Goal: Task Accomplishment & Management: Use online tool/utility

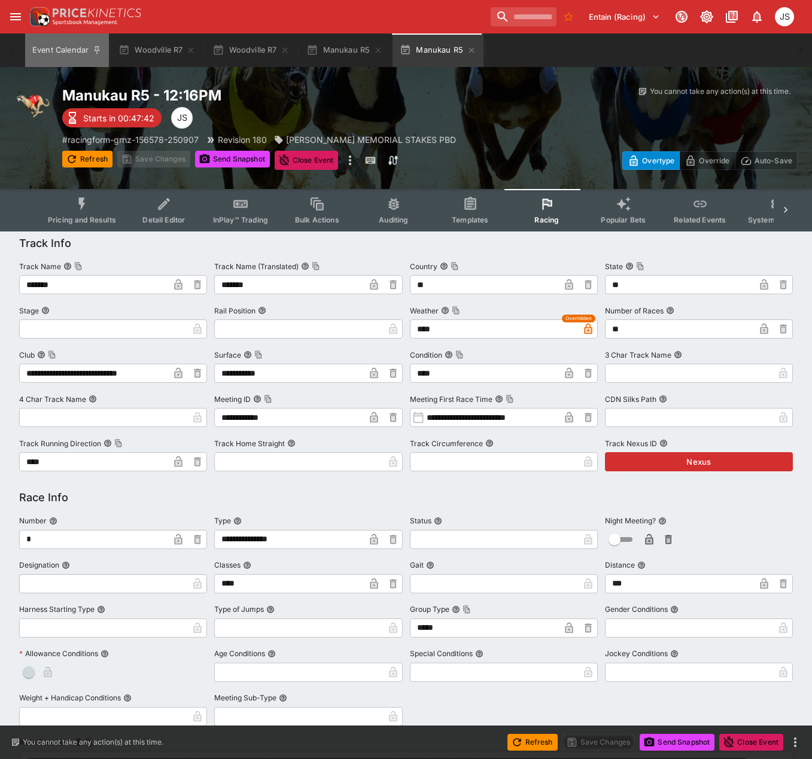
click at [53, 50] on button "Event Calendar" at bounding box center [67, 49] width 84 height 33
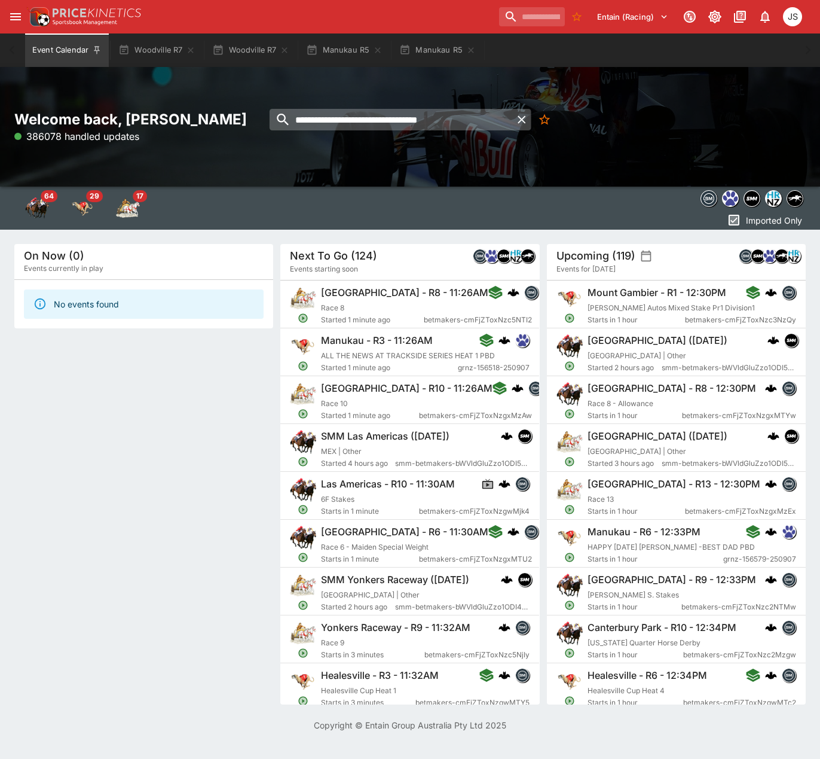
click at [523, 123] on icon "button" at bounding box center [522, 119] width 14 height 14
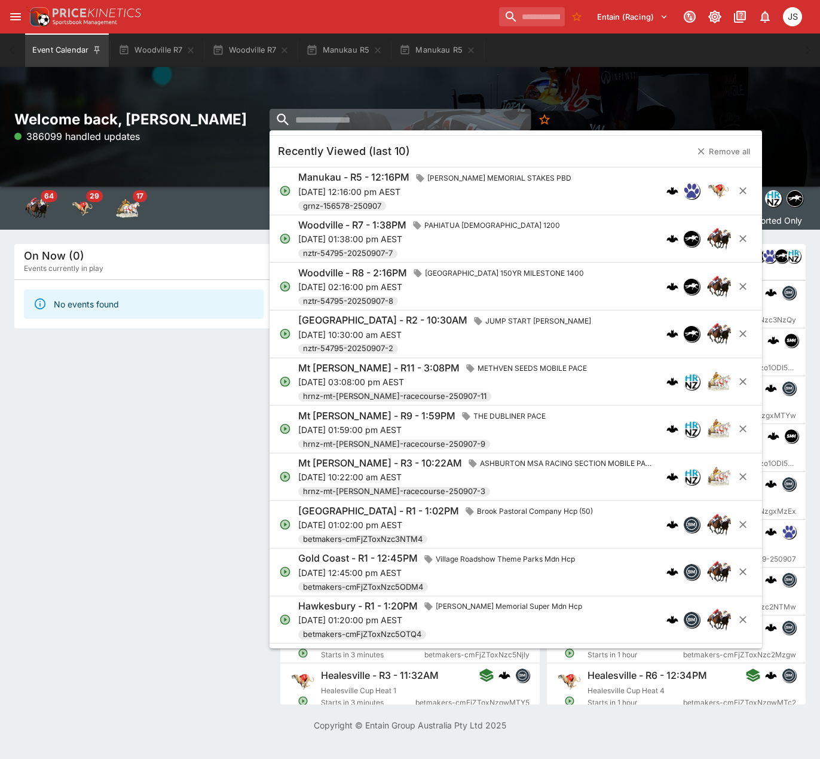
click at [365, 126] on input "search" at bounding box center [401, 120] width 262 height 22
paste input "**********"
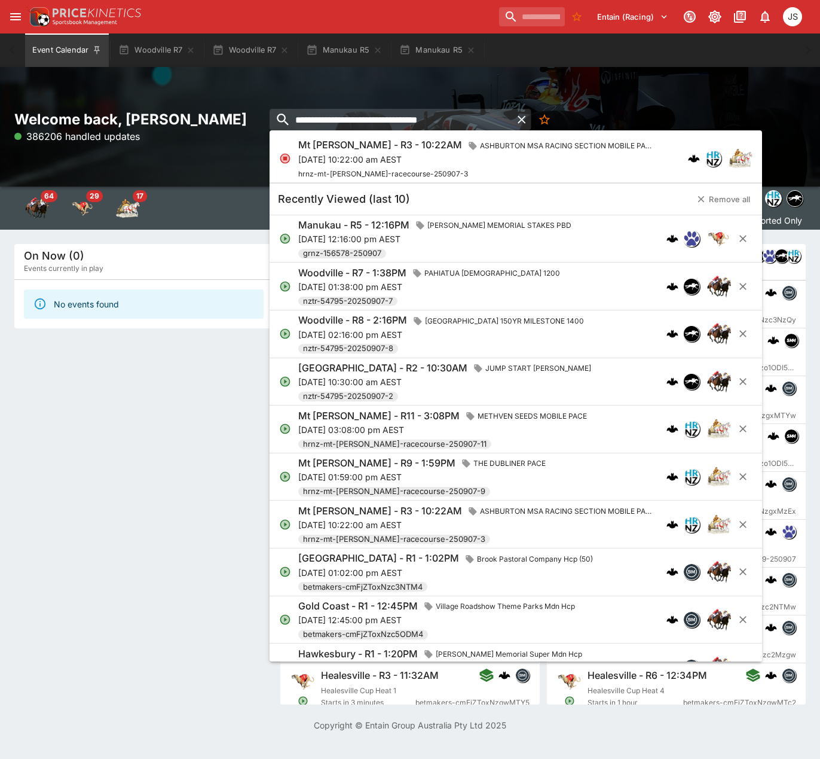
type input "**********"
click at [359, 159] on p "[DATE] 10:22:00 am AEST" at bounding box center [477, 159] width 359 height 13
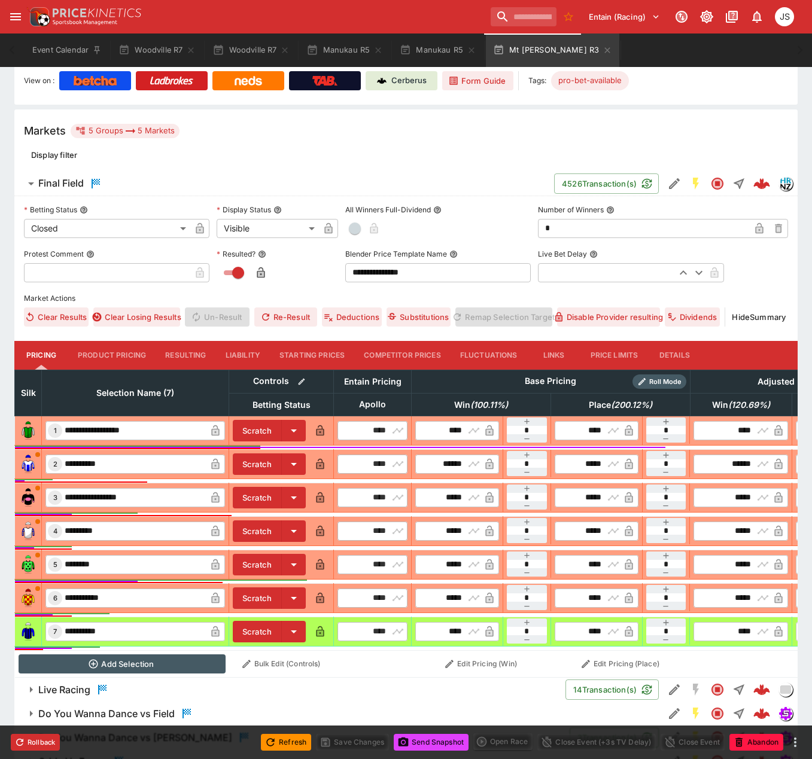
scroll to position [89, 0]
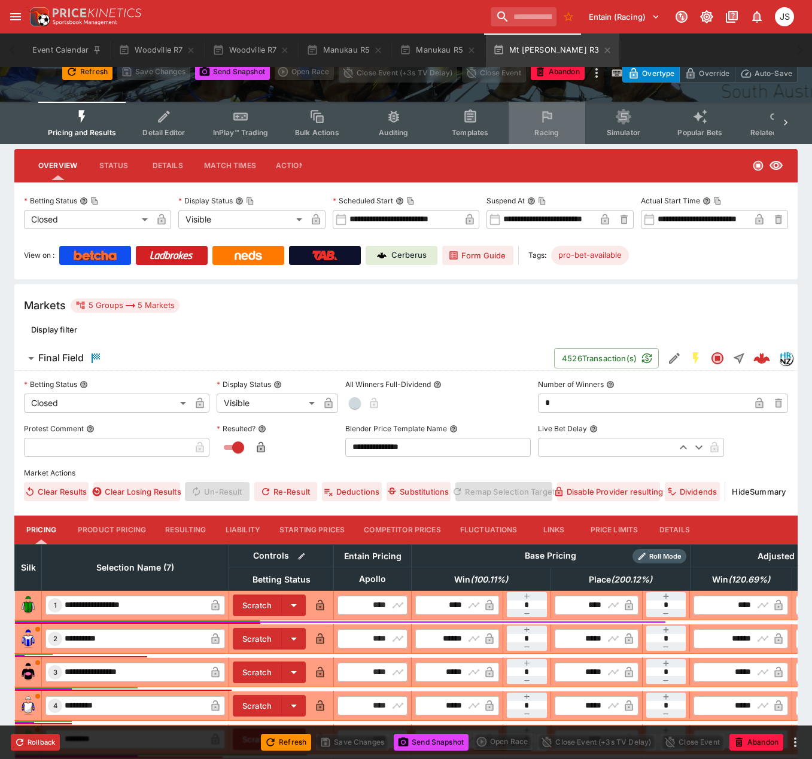
click at [547, 121] on icon "Event type filters" at bounding box center [547, 117] width 16 height 16
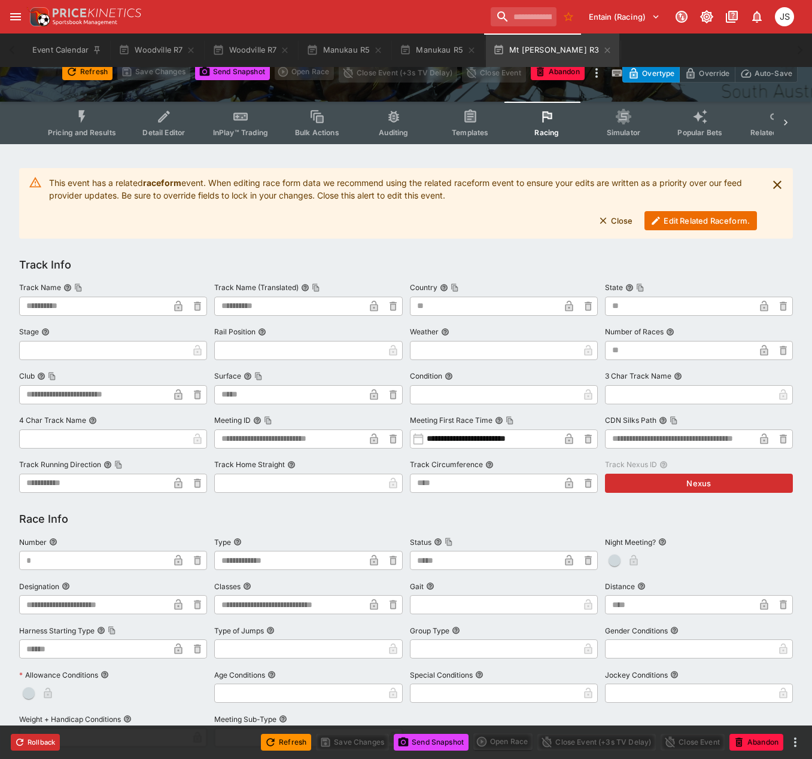
click at [678, 220] on button "Edit Related Raceform." at bounding box center [700, 220] width 112 height 19
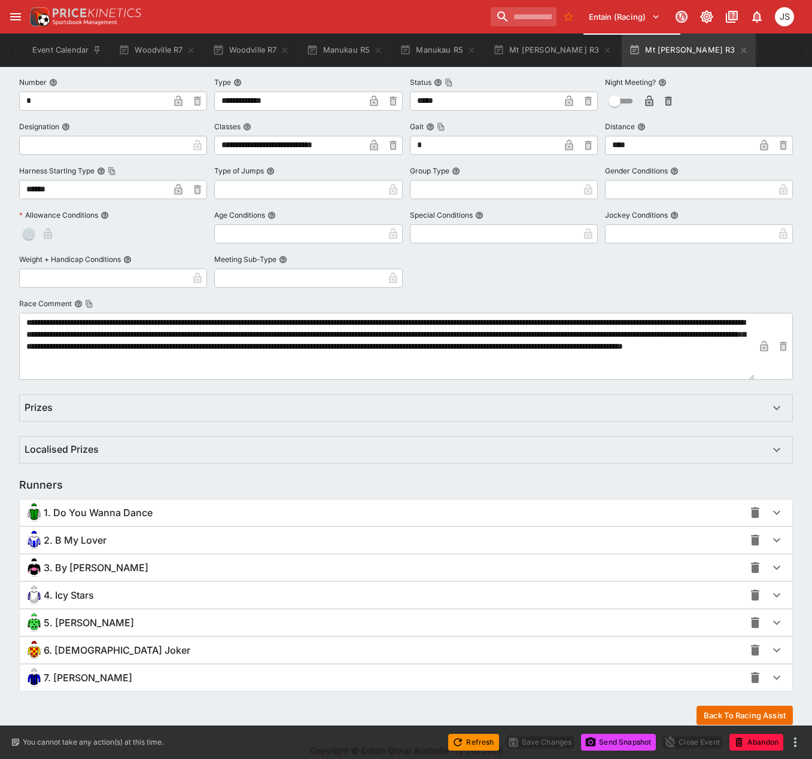
scroll to position [448, 0]
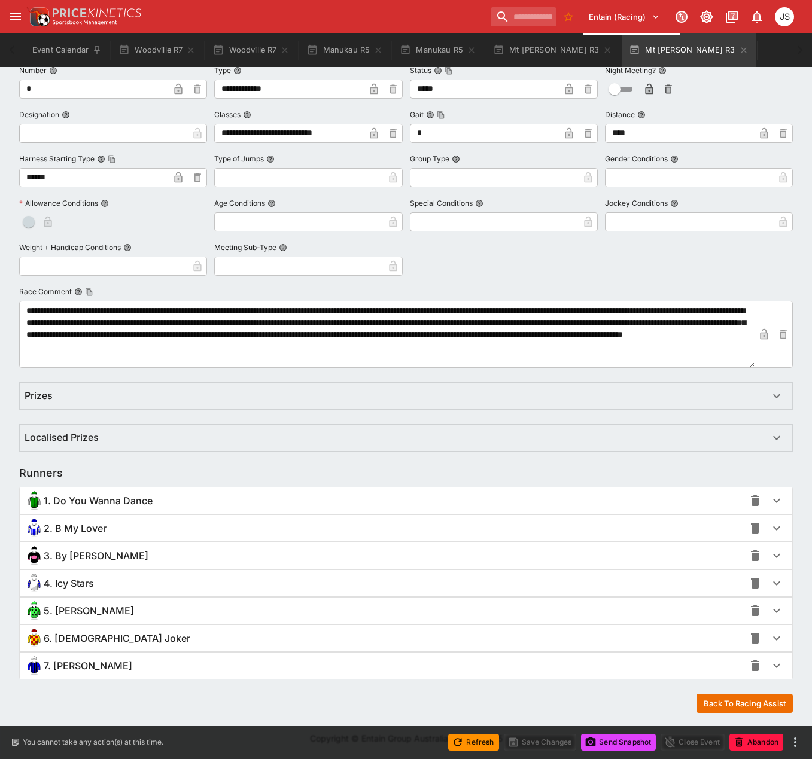
click at [85, 559] on span "3. By [PERSON_NAME]" at bounding box center [96, 556] width 105 height 13
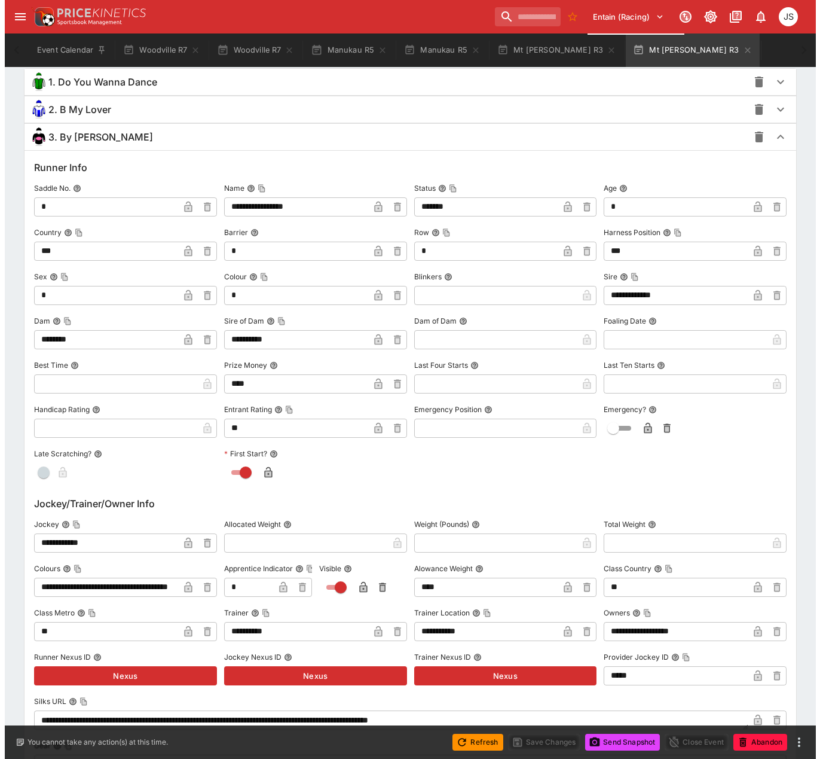
scroll to position [1228, 0]
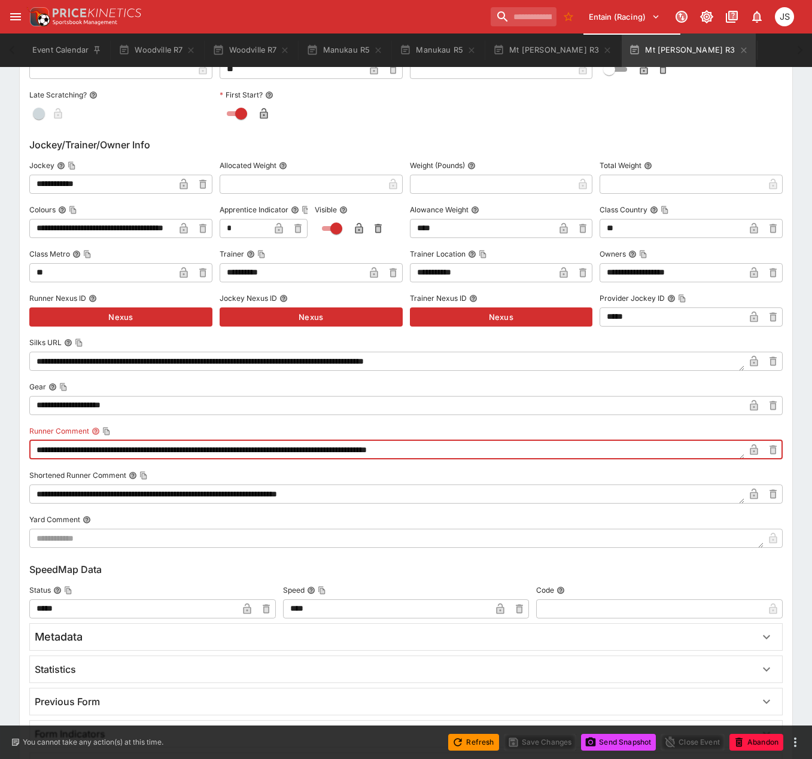
drag, startPoint x: 414, startPoint y: 449, endPoint x: 490, endPoint y: 457, distance: 77.0
click at [490, 457] on textarea "**********" at bounding box center [386, 449] width 715 height 19
type textarea "**********"
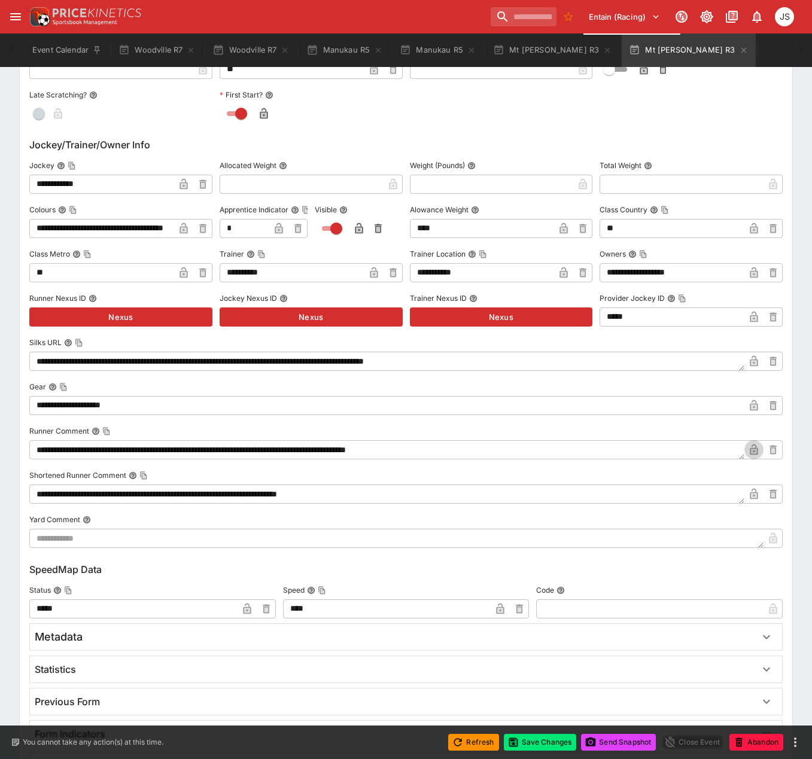
click at [755, 450] on icon "button" at bounding box center [754, 451] width 6 height 5
click at [550, 745] on button "Save Changes" at bounding box center [540, 742] width 73 height 17
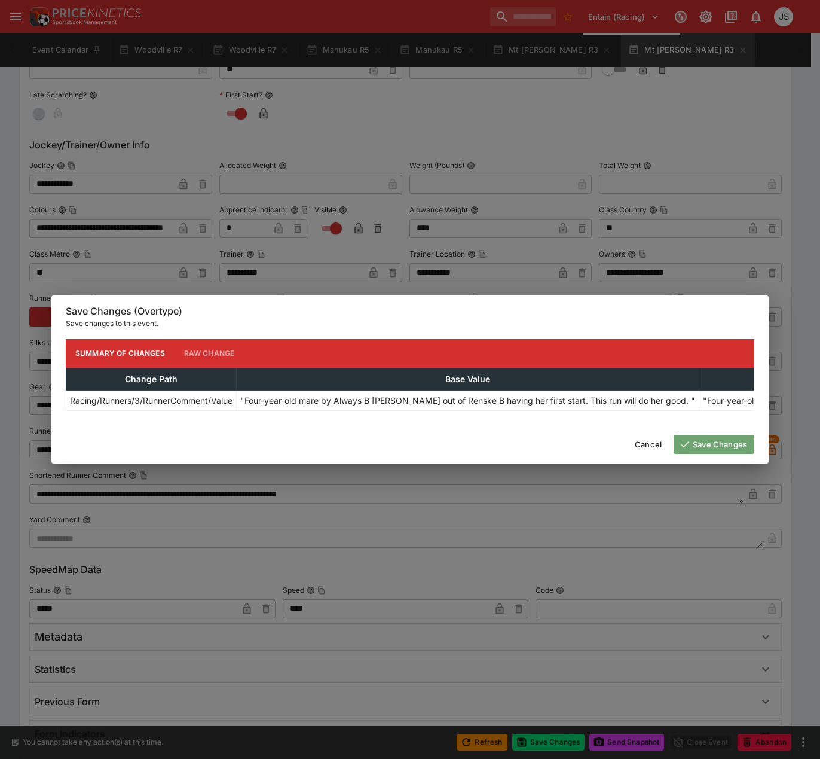
click at [718, 446] on button "Save Changes" at bounding box center [714, 444] width 81 height 19
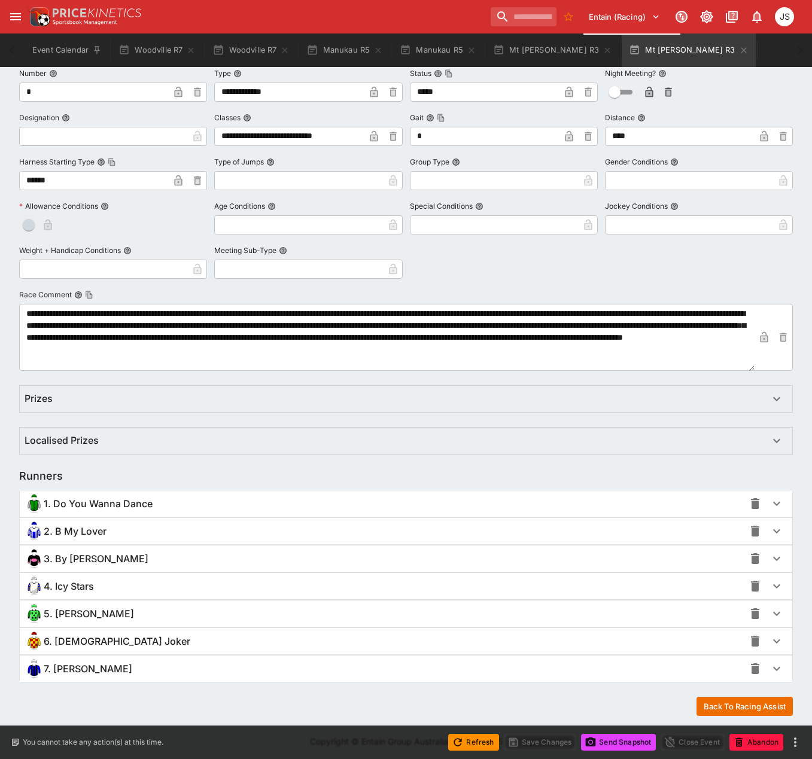
scroll to position [450, 0]
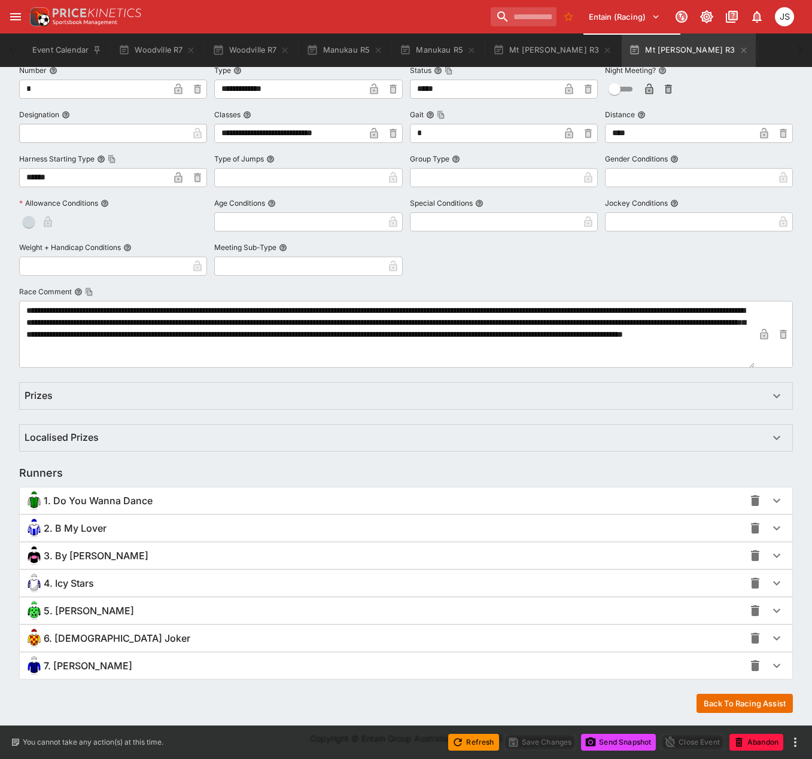
click at [108, 557] on span "3. By [PERSON_NAME]" at bounding box center [96, 556] width 105 height 13
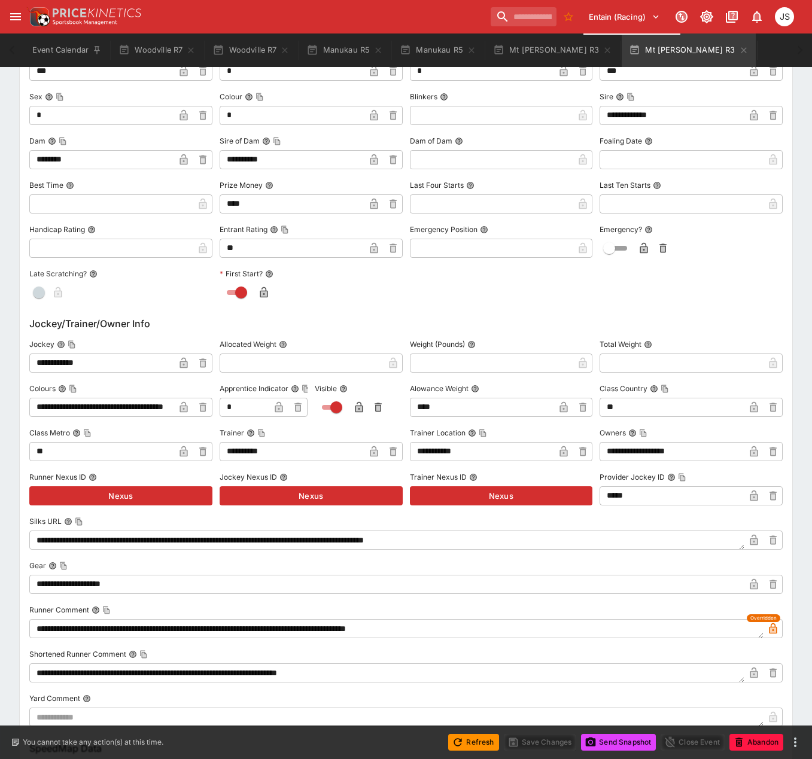
scroll to position [1168, 0]
